Goal: Task Accomplishment & Management: Manage account settings

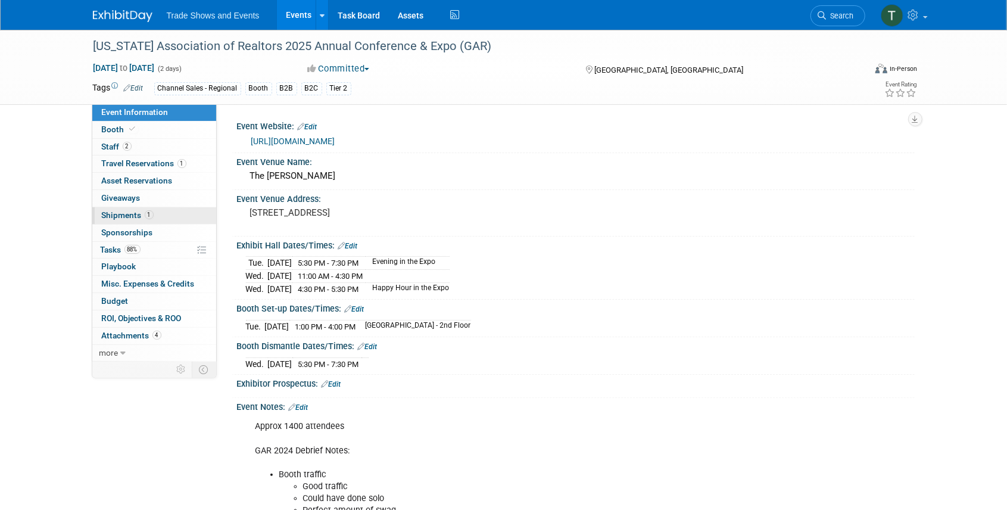
click at [125, 217] on span "Shipments 1" at bounding box center [128, 215] width 52 height 10
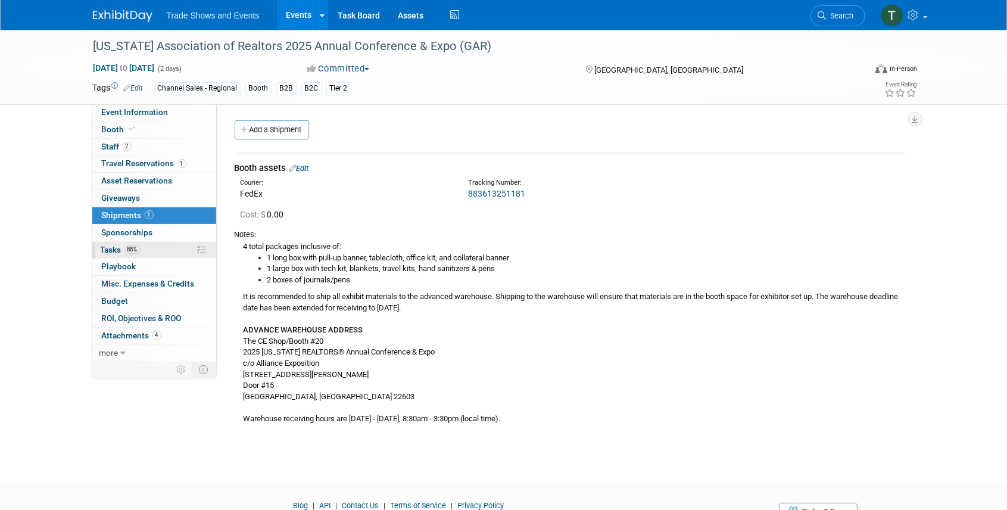
click at [118, 245] on span "Tasks 88%" at bounding box center [121, 250] width 40 height 10
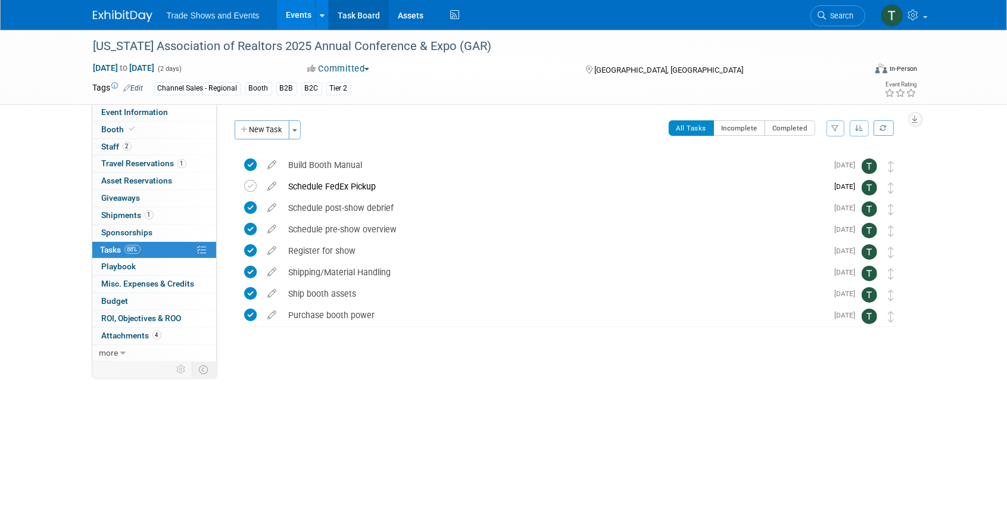
click at [347, 12] on link "Task Board" at bounding box center [359, 15] width 60 height 30
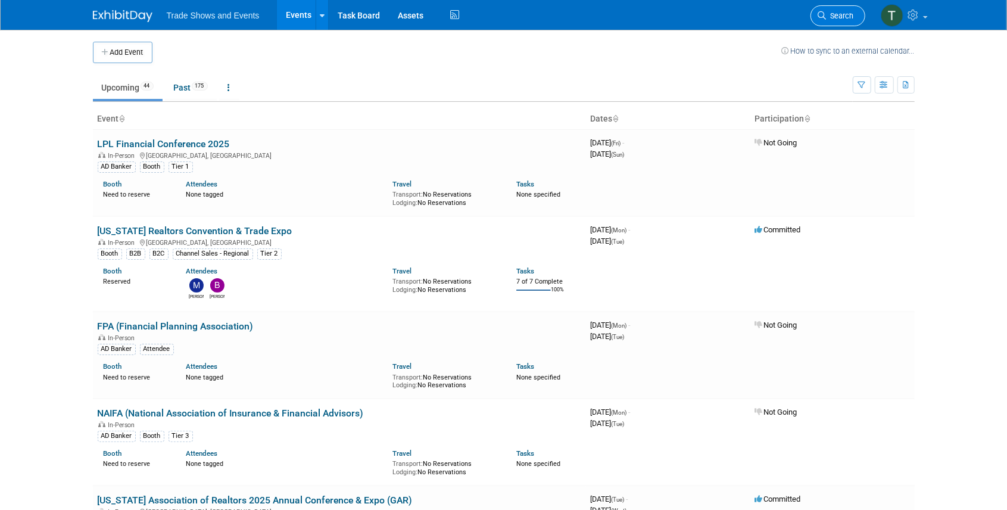
click at [831, 19] on span "Search" at bounding box center [840, 15] width 27 height 9
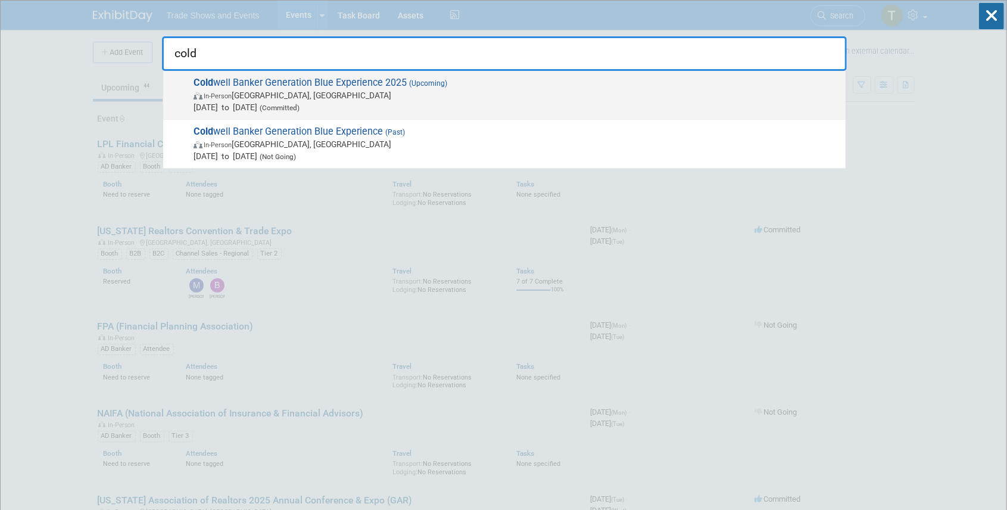
type input "cold"
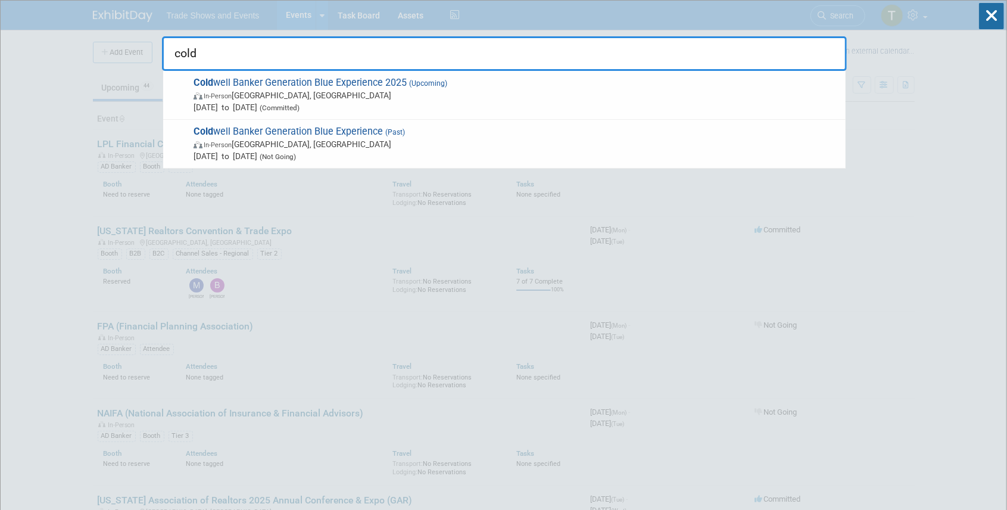
drag, startPoint x: 220, startPoint y: 83, endPoint x: 232, endPoint y: 83, distance: 11.9
click at [219, 83] on span "Cold well Banker Generation Blue Experience 2025 (Upcoming) In-Person Las Vegas…" at bounding box center [515, 95] width 650 height 36
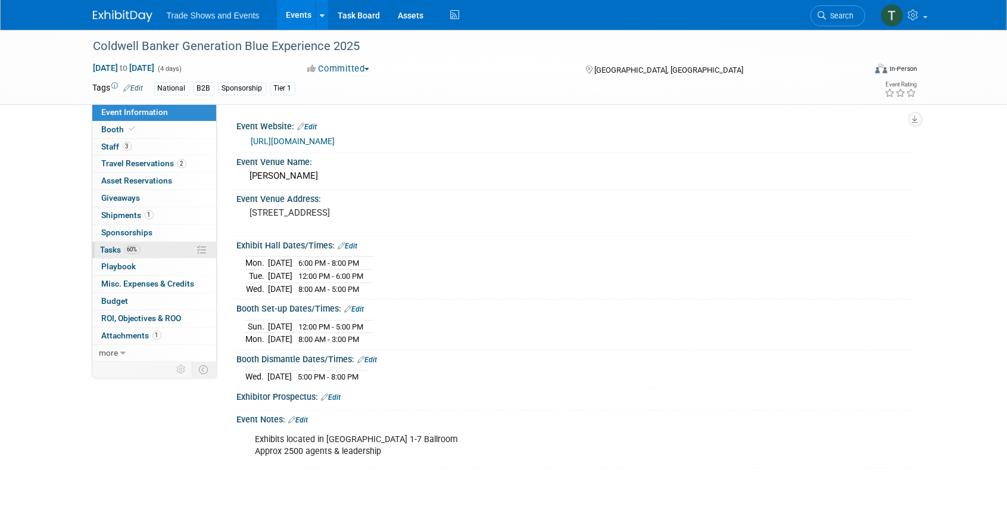
click at [117, 250] on span "Tasks 60%" at bounding box center [121, 250] width 40 height 10
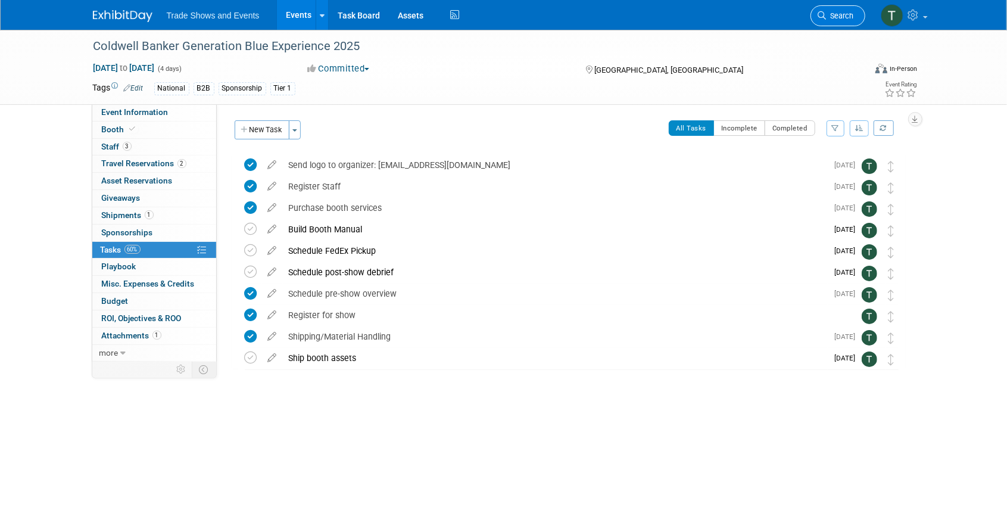
click at [835, 11] on span "Search" at bounding box center [840, 15] width 27 height 9
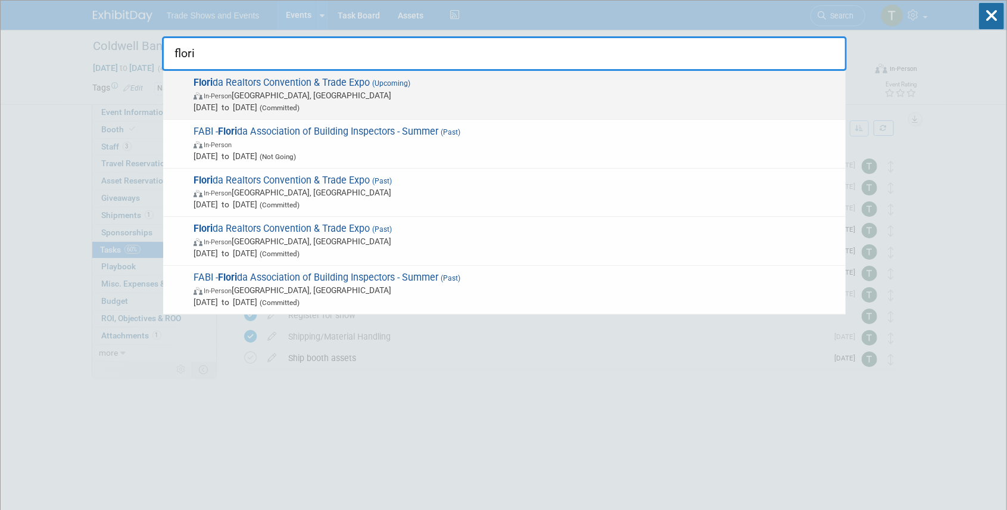
type input "flori"
click at [338, 85] on span "Flori da Realtors Convention & Trade Expo (Upcoming) In-Person Orlando, FL Aug …" at bounding box center [515, 95] width 650 height 36
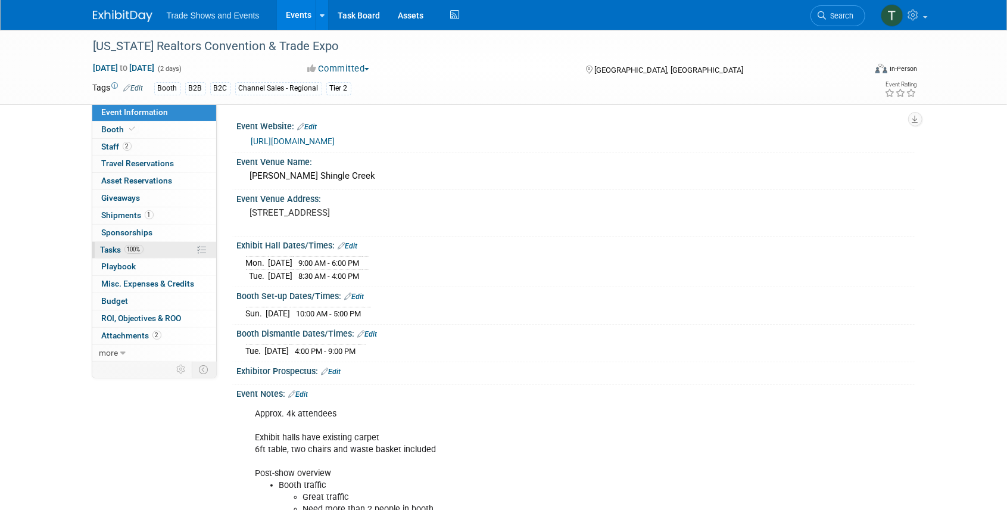
click at [112, 252] on span "Tasks 100%" at bounding box center [122, 250] width 43 height 10
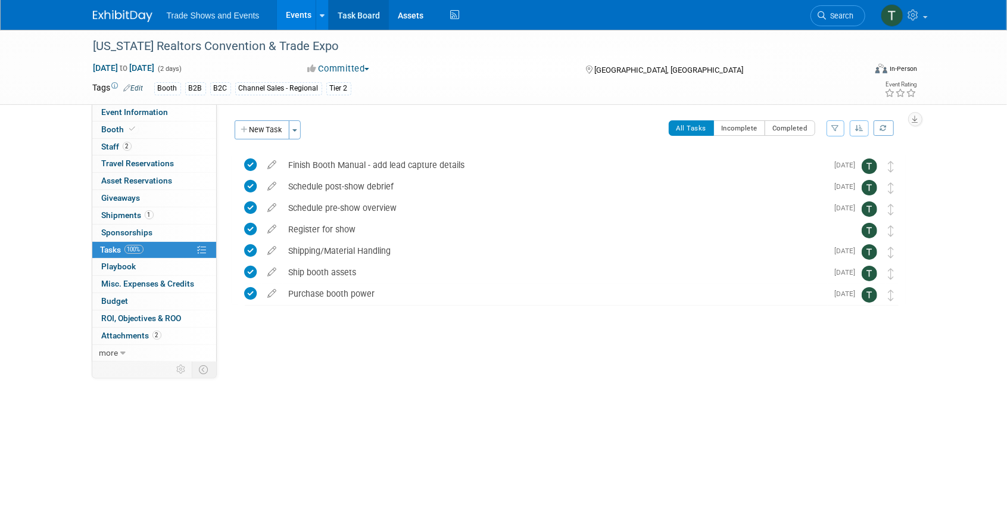
click at [357, 18] on link "Task Board" at bounding box center [359, 15] width 60 height 30
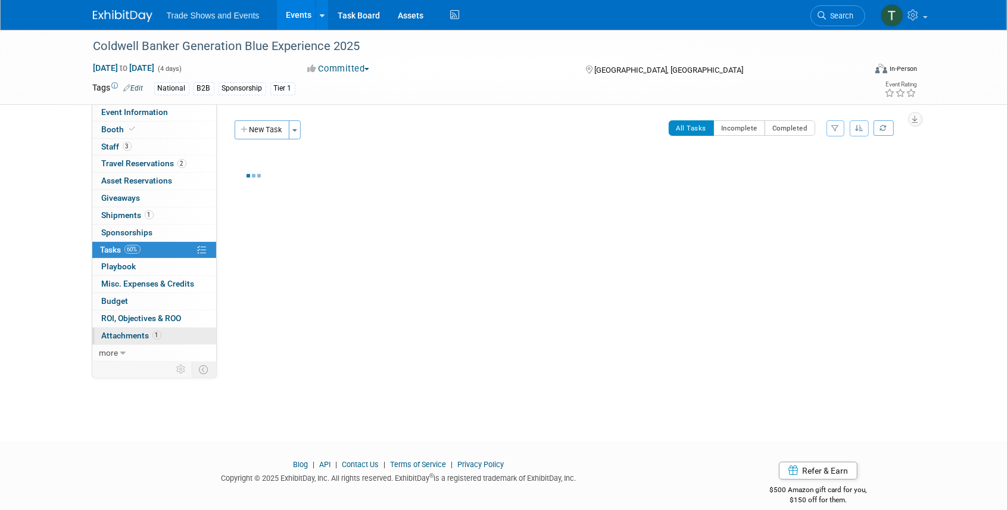
click at [138, 331] on span "Attachments 1" at bounding box center [132, 336] width 60 height 10
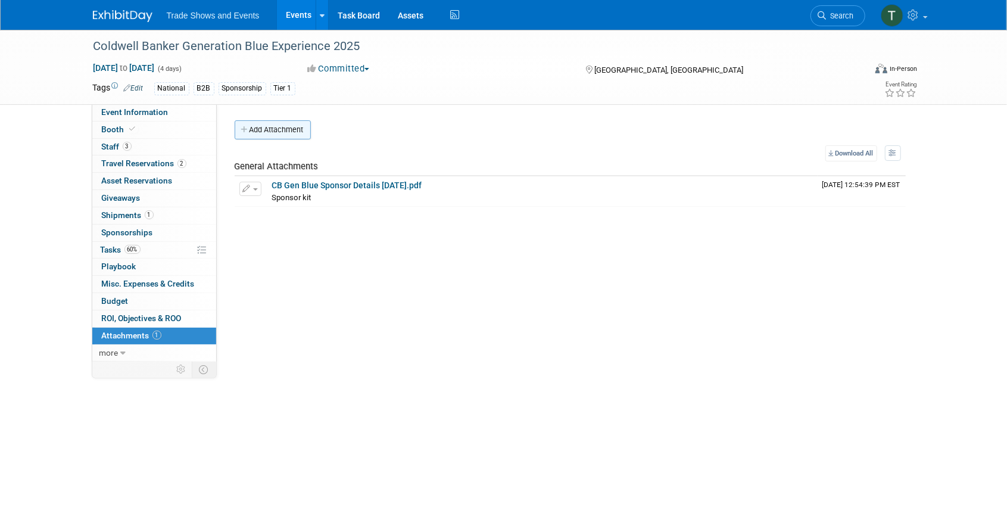
click at [269, 130] on button "Add Attachment" at bounding box center [273, 129] width 76 height 19
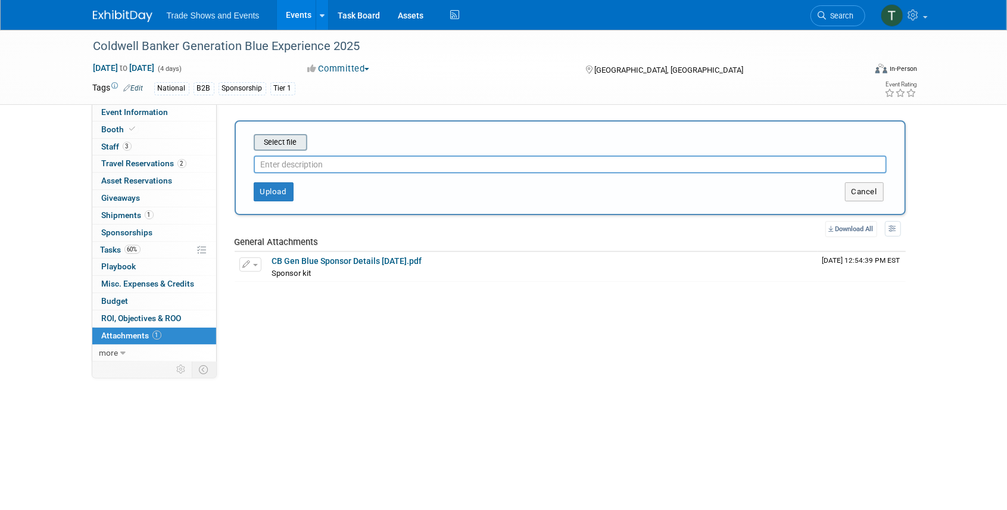
click at [277, 144] on input "file" at bounding box center [235, 142] width 142 height 14
click at [856, 187] on button "Cancel" at bounding box center [864, 191] width 39 height 19
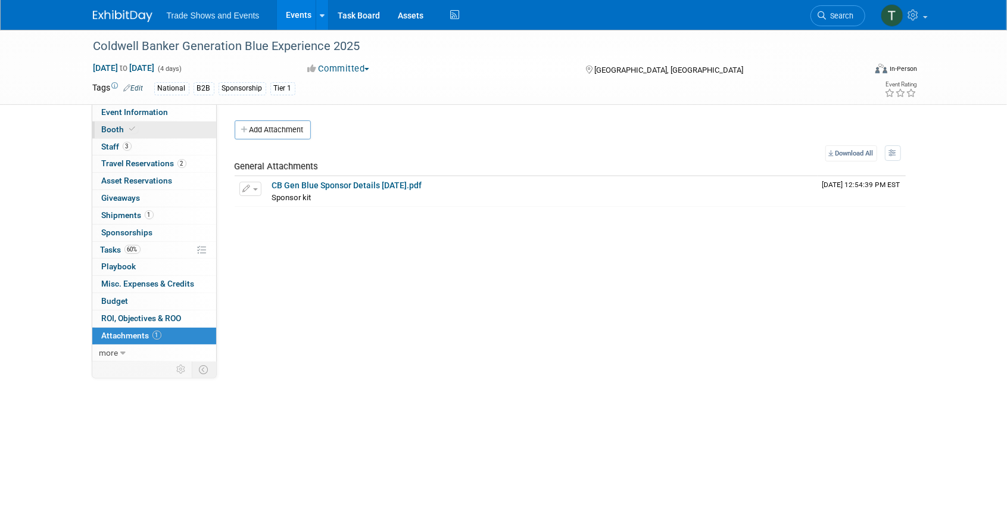
click at [111, 126] on span "Booth" at bounding box center [120, 129] width 36 height 10
